Goal: Navigation & Orientation: Understand site structure

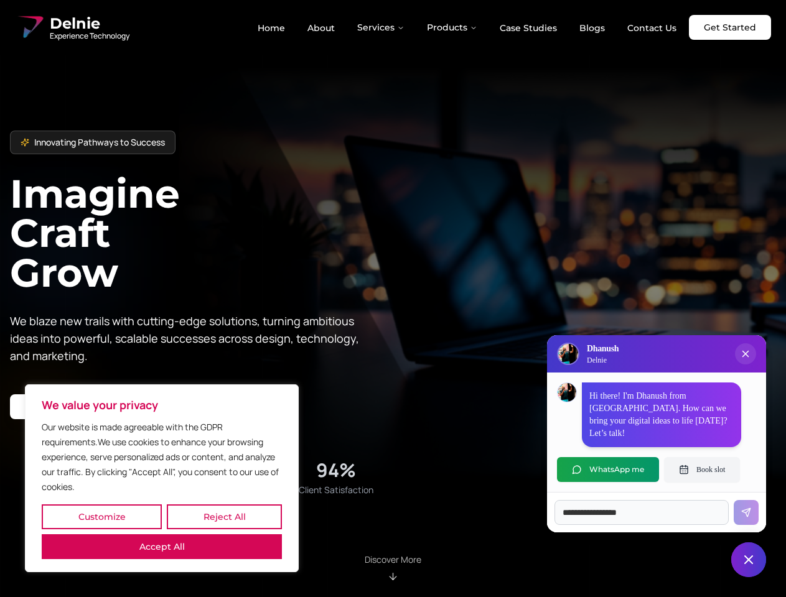
click at [101, 517] on button "Customize" at bounding box center [102, 517] width 120 height 25
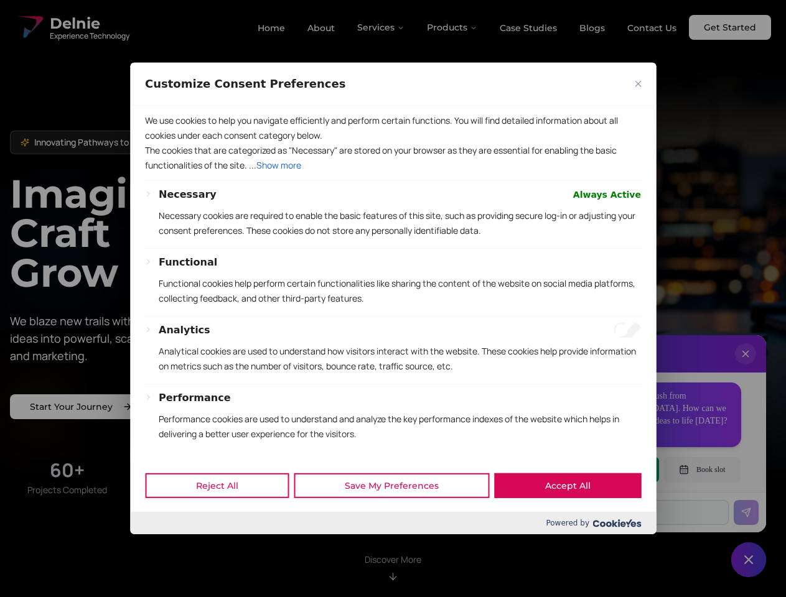
click at [224, 517] on div at bounding box center [393, 298] width 786 height 597
click at [162, 143] on p "We use cookies to help you navigate efficiently and perform certain functions. …" at bounding box center [393, 128] width 496 height 30
click at [393, 299] on div "Necessary Always Active Necessary cookies are required to enable the basic feat…" at bounding box center [393, 379] width 496 height 385
click at [381, 27] on div at bounding box center [393, 298] width 786 height 597
click at [452, 27] on div at bounding box center [393, 298] width 786 height 597
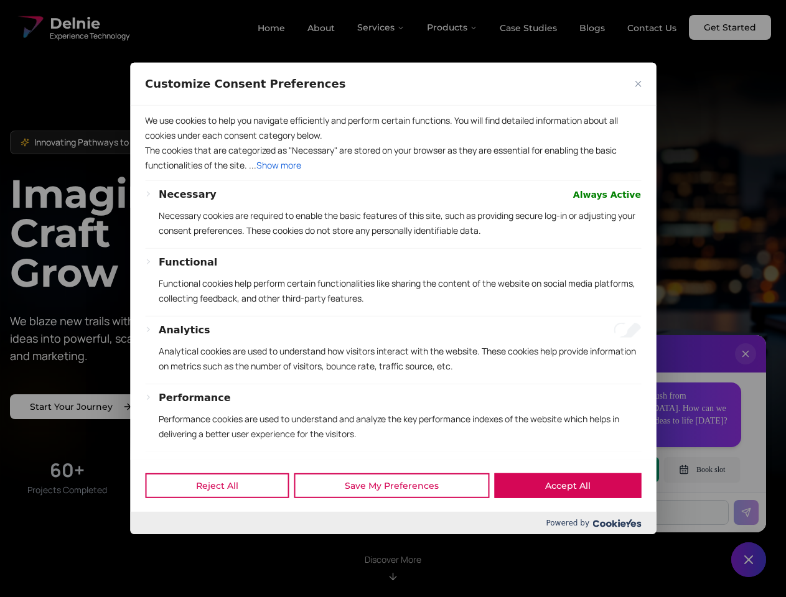
click at [745, 366] on div at bounding box center [393, 298] width 786 height 597
click at [608, 470] on div "Reject All Save My Preferences Accept All" at bounding box center [393, 485] width 526 height 53
click at [702, 470] on div at bounding box center [393, 298] width 786 height 597
click at [749, 560] on div at bounding box center [393, 298] width 786 height 597
